Goal: Navigation & Orientation: Find specific page/section

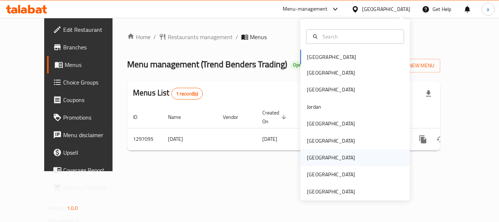
click at [320, 152] on div "[GEOGRAPHIC_DATA]" at bounding box center [331, 157] width 60 height 17
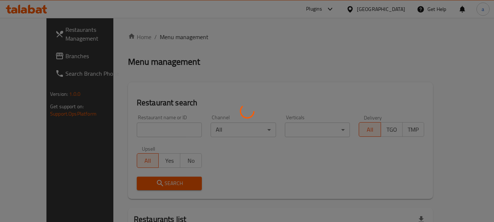
click at [38, 58] on div at bounding box center [247, 111] width 494 height 222
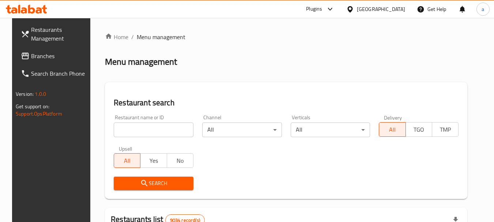
click at [38, 58] on span "Branches" at bounding box center [60, 56] width 58 height 9
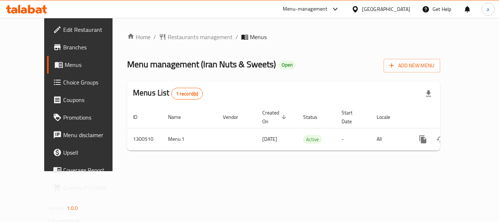
click at [400, 6] on div "[GEOGRAPHIC_DATA]" at bounding box center [386, 9] width 48 height 8
click at [340, 7] on icon at bounding box center [335, 9] width 9 height 9
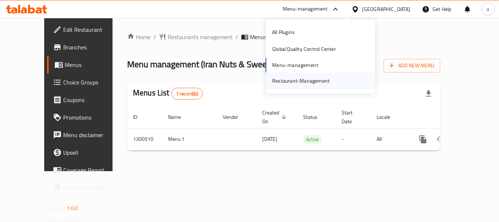
click at [310, 81] on div "Restaurant-Management" at bounding box center [300, 81] width 57 height 8
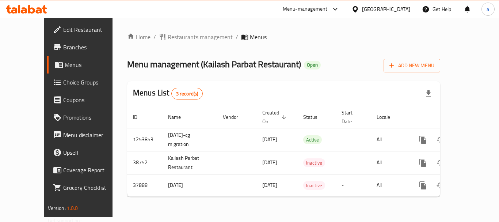
click at [362, 11] on div at bounding box center [356, 9] width 11 height 8
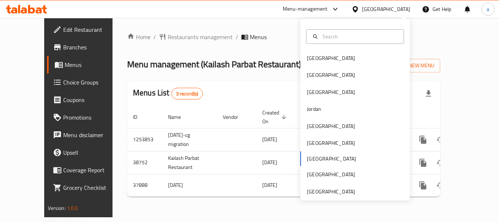
click at [285, 17] on div "Menu-management Qatar Get Help a" at bounding box center [249, 9] width 499 height 18
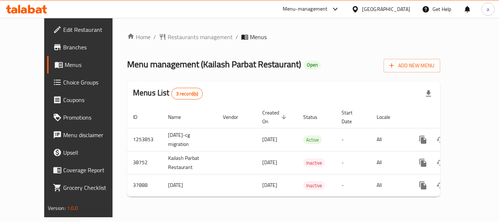
click at [340, 8] on icon at bounding box center [335, 9] width 9 height 9
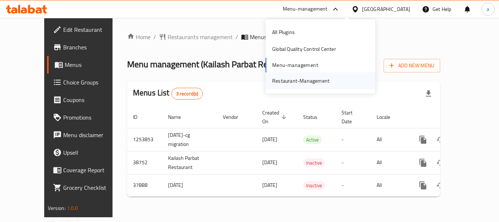
click at [313, 74] on div "Restaurant-Management" at bounding box center [300, 80] width 69 height 17
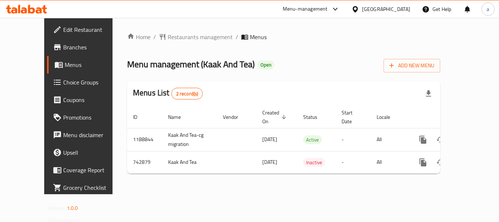
click at [398, 9] on div "[GEOGRAPHIC_DATA]" at bounding box center [386, 9] width 48 height 8
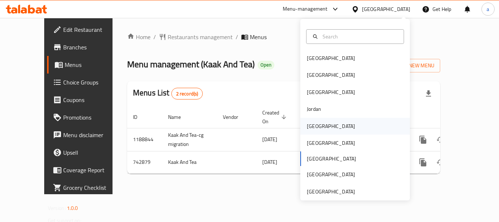
click at [325, 126] on div "[GEOGRAPHIC_DATA]" at bounding box center [355, 126] width 110 height 17
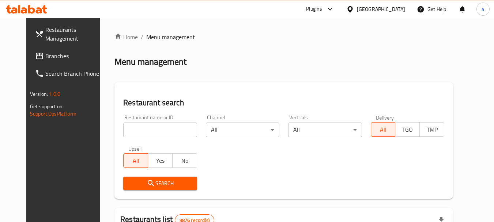
click at [45, 56] on span "Branches" at bounding box center [74, 56] width 58 height 9
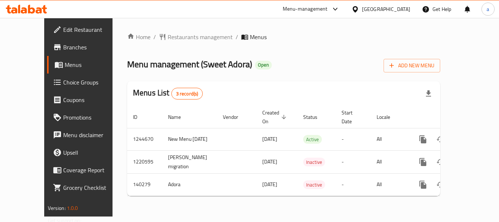
click at [404, 14] on div "[GEOGRAPHIC_DATA]" at bounding box center [381, 9] width 71 height 18
click at [396, 8] on div "[GEOGRAPHIC_DATA]" at bounding box center [386, 9] width 48 height 8
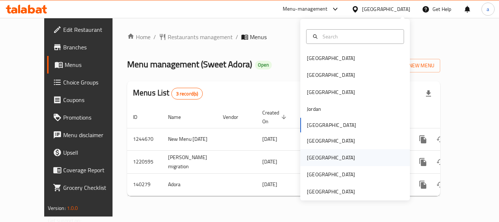
click at [324, 160] on div "[GEOGRAPHIC_DATA]" at bounding box center [355, 157] width 110 height 17
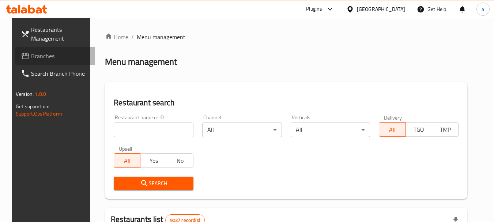
click at [34, 54] on span "Branches" at bounding box center [60, 56] width 58 height 9
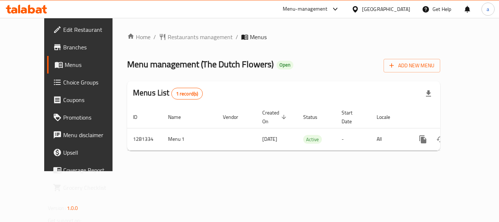
click at [405, 9] on div "[GEOGRAPHIC_DATA]" at bounding box center [386, 9] width 48 height 8
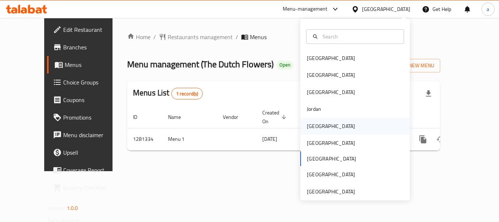
click at [320, 120] on div "[GEOGRAPHIC_DATA]" at bounding box center [331, 126] width 60 height 17
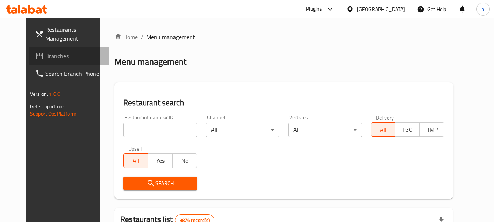
click at [45, 60] on span "Branches" at bounding box center [74, 56] width 58 height 9
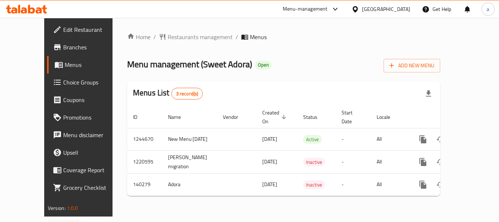
click at [406, 11] on div "[GEOGRAPHIC_DATA]" at bounding box center [386, 9] width 48 height 8
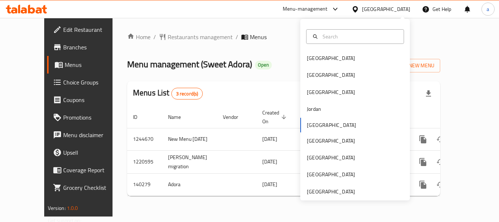
click at [284, 38] on ol "Home / Restaurants management / Menus" at bounding box center [283, 37] width 313 height 9
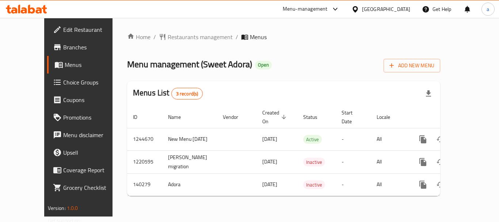
click at [340, 6] on icon at bounding box center [335, 9] width 9 height 9
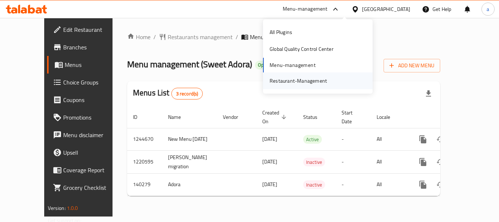
click at [307, 82] on div "Restaurant-Management" at bounding box center [298, 81] width 57 height 8
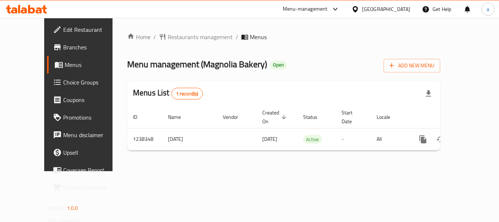
click at [402, 9] on div "[GEOGRAPHIC_DATA]" at bounding box center [386, 9] width 48 height 8
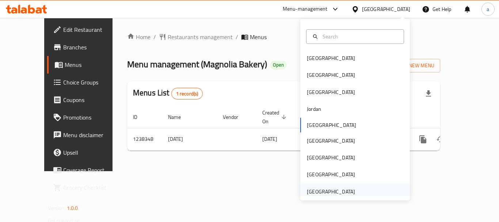
click at [336, 188] on div "[GEOGRAPHIC_DATA]" at bounding box center [331, 191] width 48 height 8
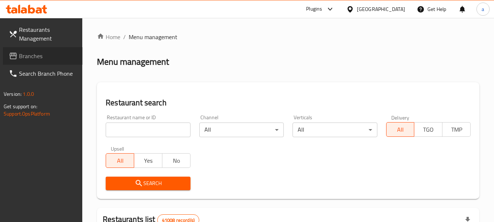
click at [30, 55] on span "Branches" at bounding box center [48, 56] width 58 height 9
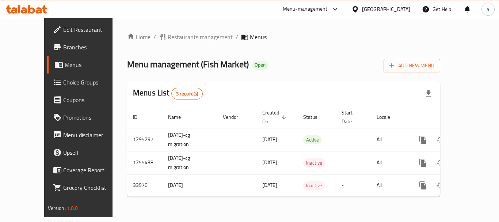
click at [380, 8] on div "[GEOGRAPHIC_DATA]" at bounding box center [386, 9] width 48 height 8
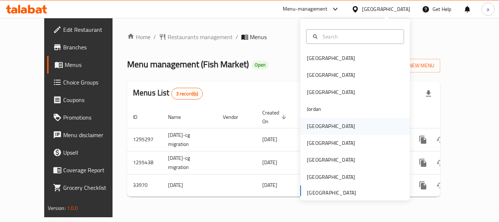
click at [322, 127] on div "[GEOGRAPHIC_DATA]" at bounding box center [331, 126] width 60 height 17
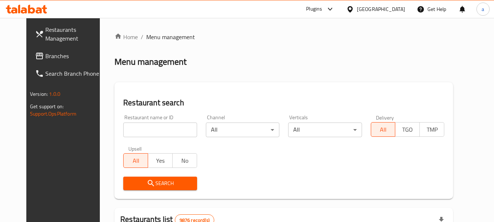
click at [45, 58] on span "Branches" at bounding box center [74, 56] width 58 height 9
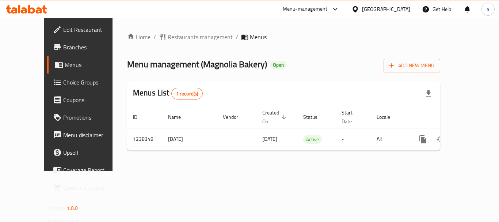
click at [399, 7] on div "[GEOGRAPHIC_DATA]" at bounding box center [386, 9] width 48 height 8
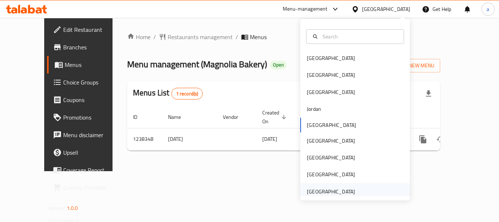
click at [335, 195] on div "[GEOGRAPHIC_DATA]" at bounding box center [331, 191] width 48 height 8
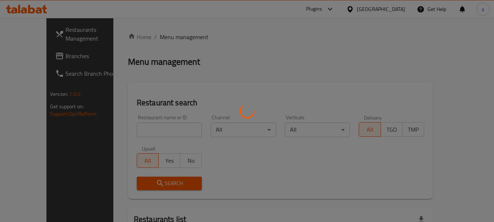
click at [38, 57] on div at bounding box center [247, 111] width 494 height 222
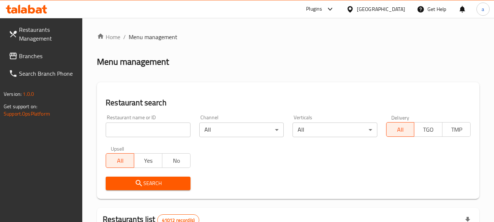
click at [38, 57] on span "Branches" at bounding box center [48, 56] width 58 height 9
